Goal: Navigation & Orientation: Find specific page/section

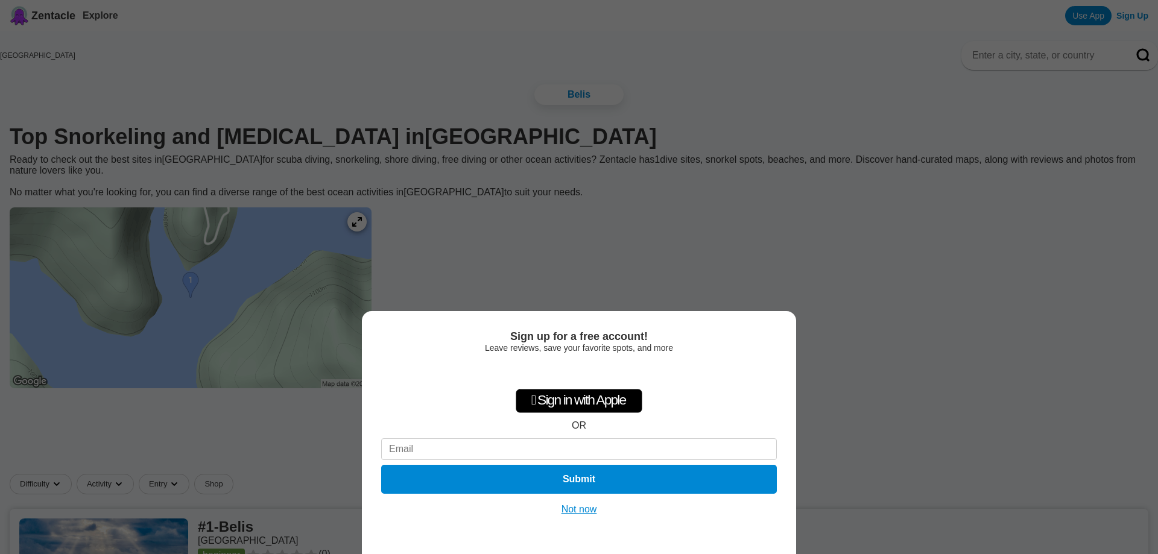
click at [588, 510] on button "Not now" at bounding box center [579, 510] width 43 height 12
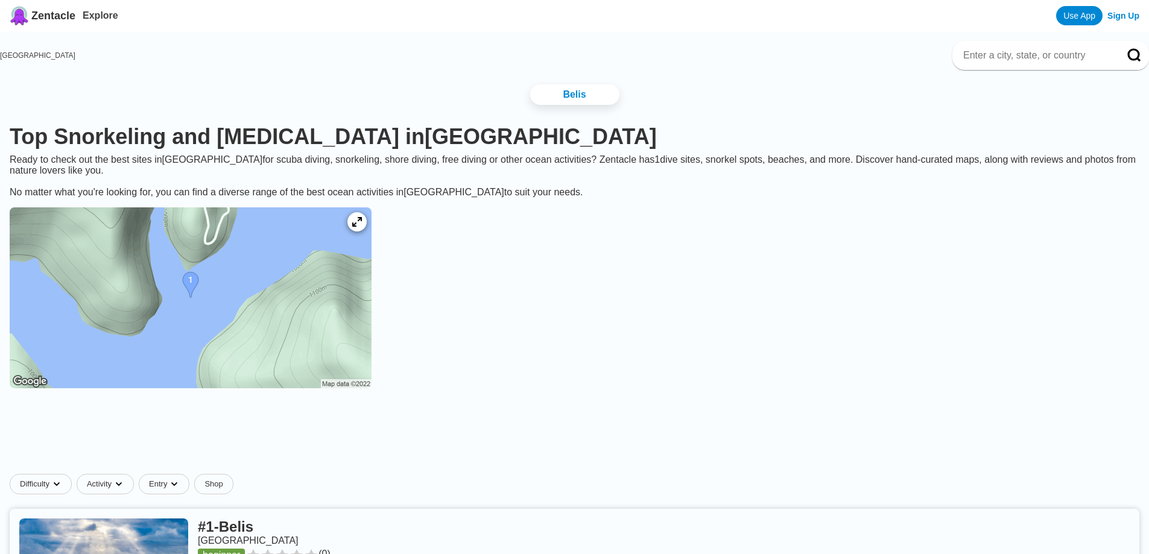
click at [308, 336] on img at bounding box center [191, 298] width 362 height 181
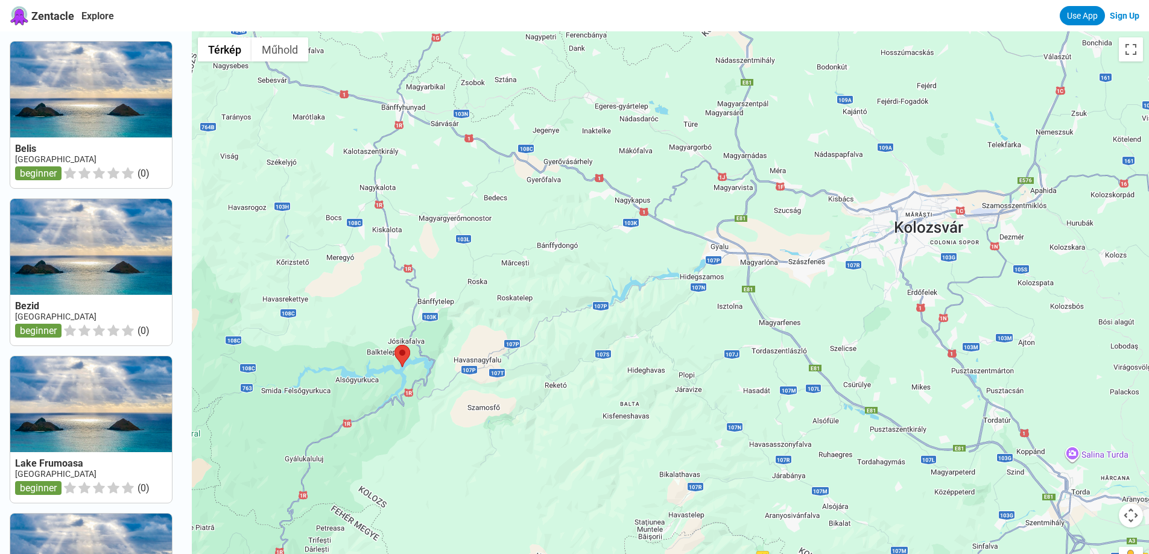
drag, startPoint x: 523, startPoint y: 355, endPoint x: 905, endPoint y: 302, distance: 385.4
click at [905, 302] on div at bounding box center [670, 308] width 957 height 554
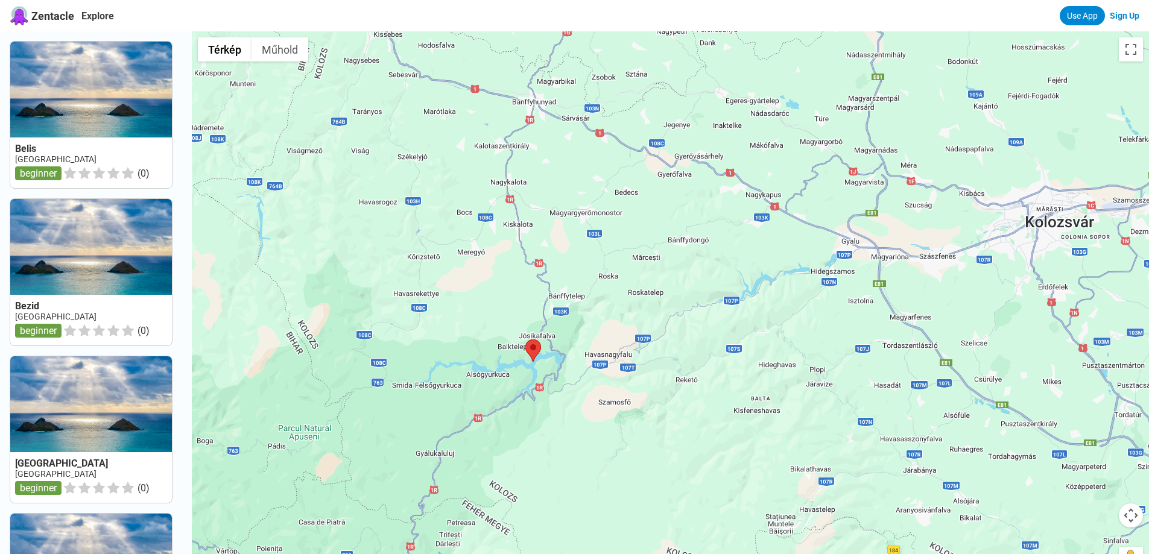
drag, startPoint x: 644, startPoint y: 367, endPoint x: 703, endPoint y: 365, distance: 58.5
click at [703, 365] on div at bounding box center [670, 308] width 957 height 554
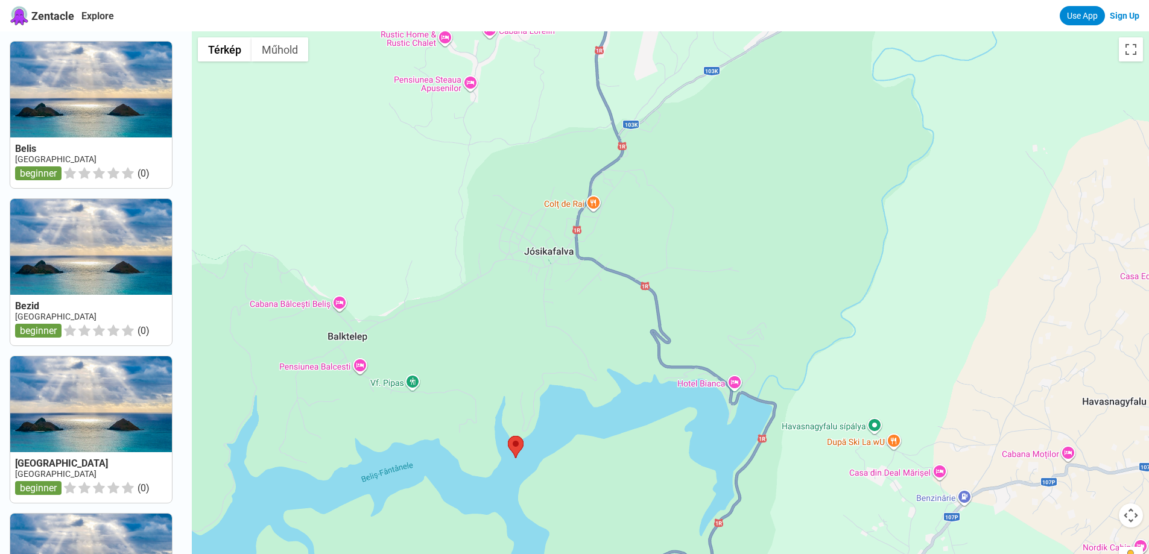
drag, startPoint x: 639, startPoint y: 422, endPoint x: 658, endPoint y: 215, distance: 207.7
click at [658, 215] on div at bounding box center [670, 308] width 957 height 554
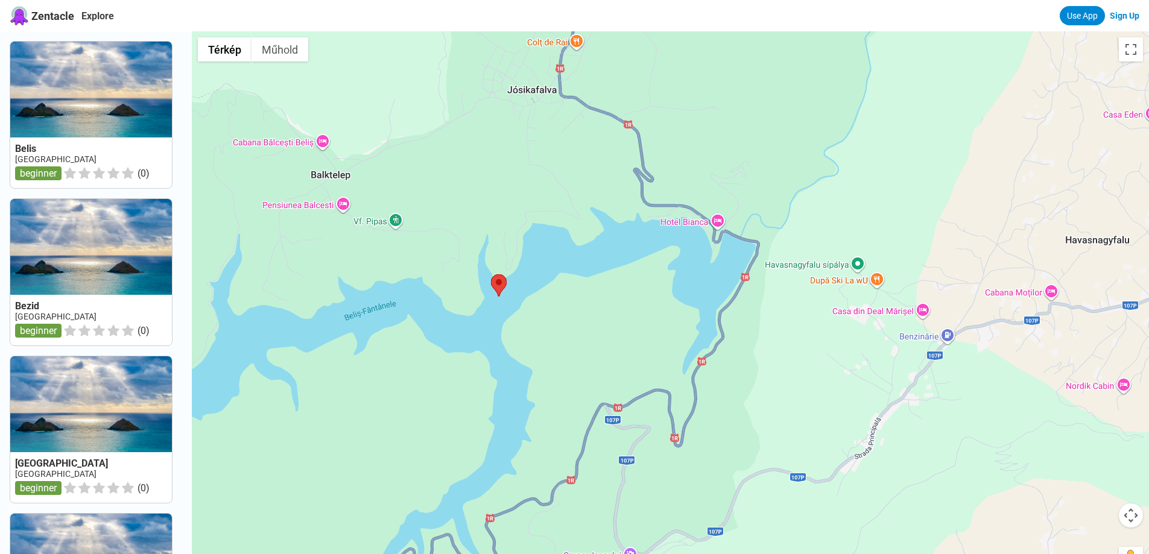
drag, startPoint x: 683, startPoint y: 398, endPoint x: 674, endPoint y: 275, distance: 122.7
click at [674, 275] on div at bounding box center [670, 308] width 957 height 554
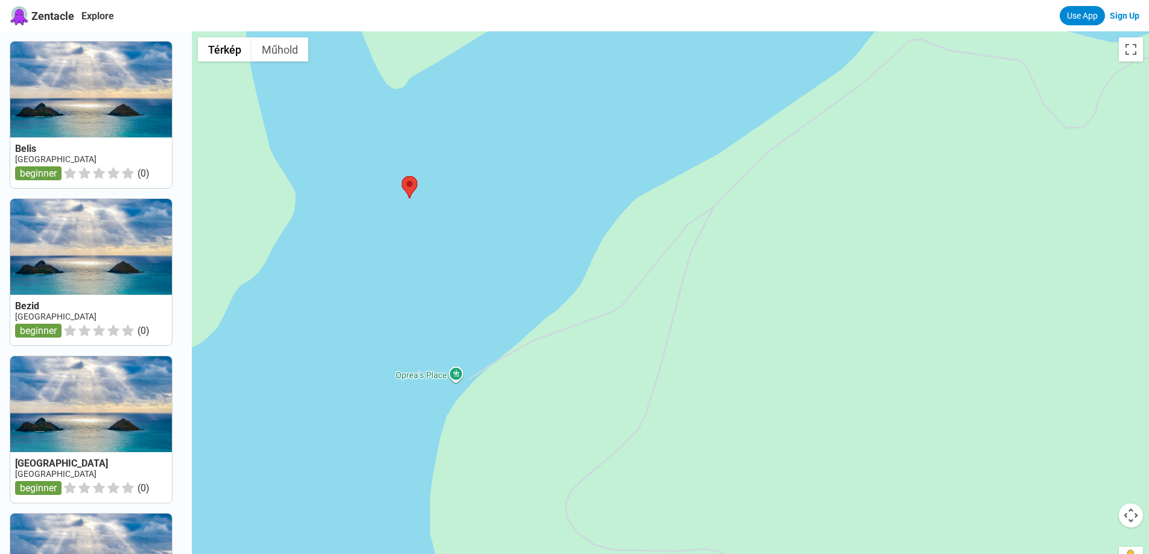
drag, startPoint x: 533, startPoint y: 297, endPoint x: 676, endPoint y: 298, distance: 143.0
click at [676, 298] on div at bounding box center [670, 308] width 957 height 554
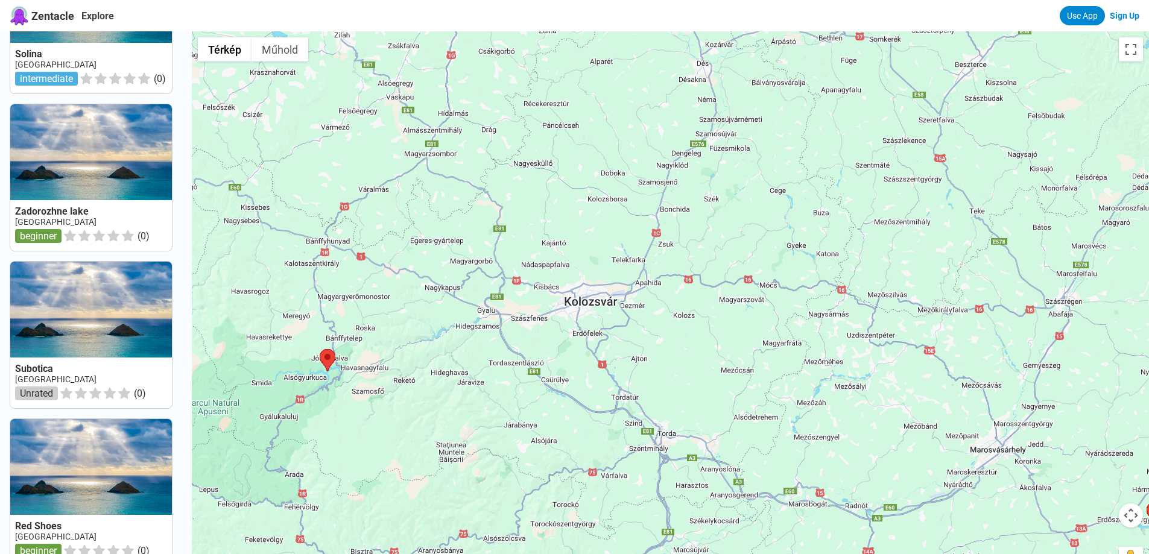
scroll to position [1070, 0]
